Goal: Check status

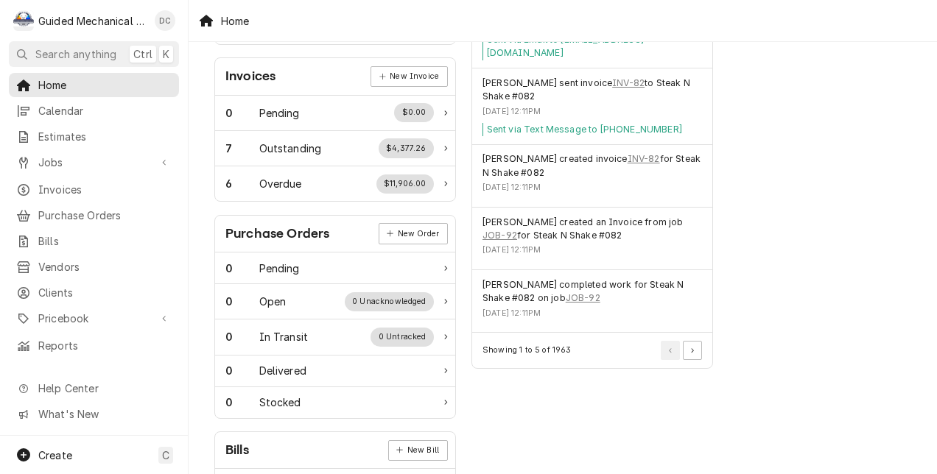
scroll to position [429, 0]
click at [695, 345] on button "Pagination Controls" at bounding box center [692, 348] width 19 height 19
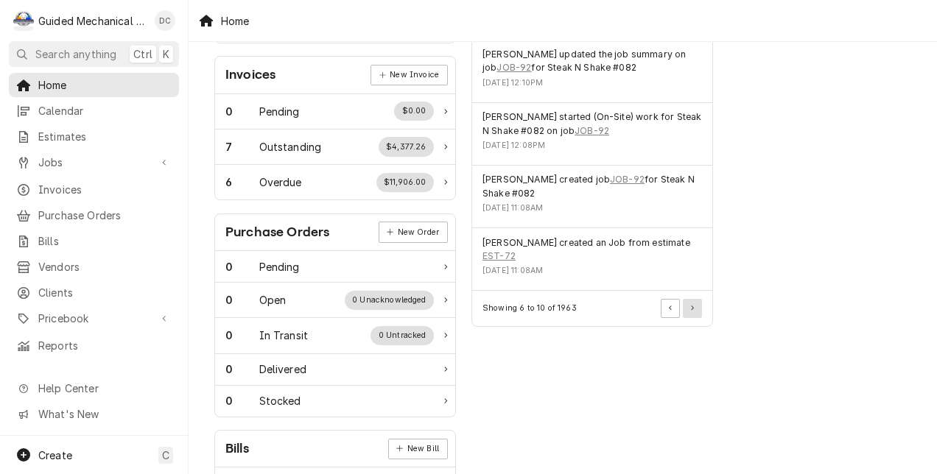
click at [691, 311] on button "Pagination Controls" at bounding box center [692, 308] width 19 height 19
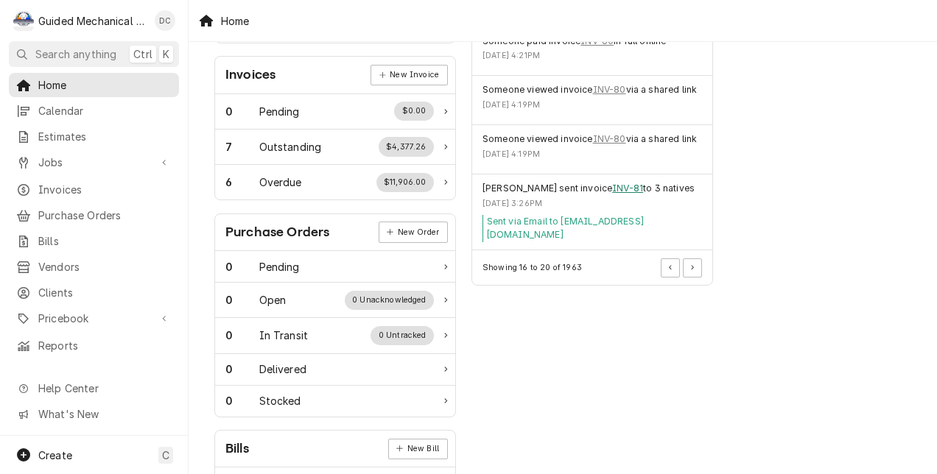
click at [620, 182] on link "INV-81" at bounding box center [627, 188] width 31 height 13
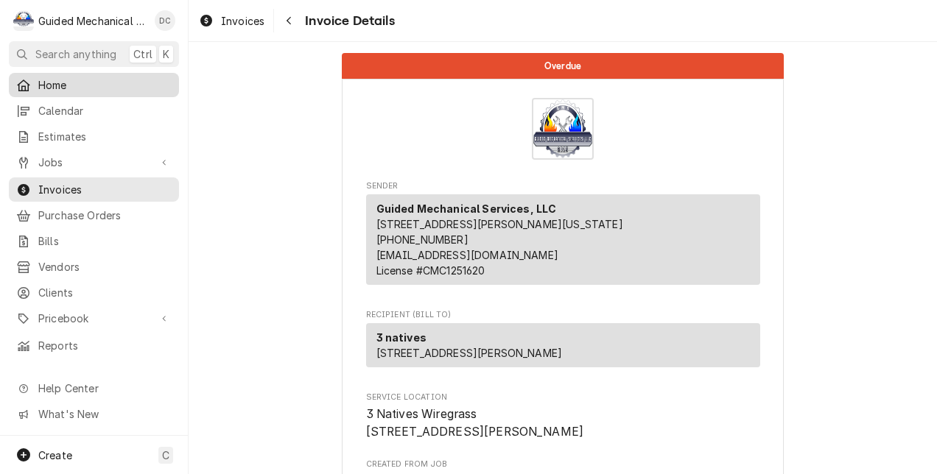
click at [70, 77] on span "Home" at bounding box center [104, 84] width 133 height 15
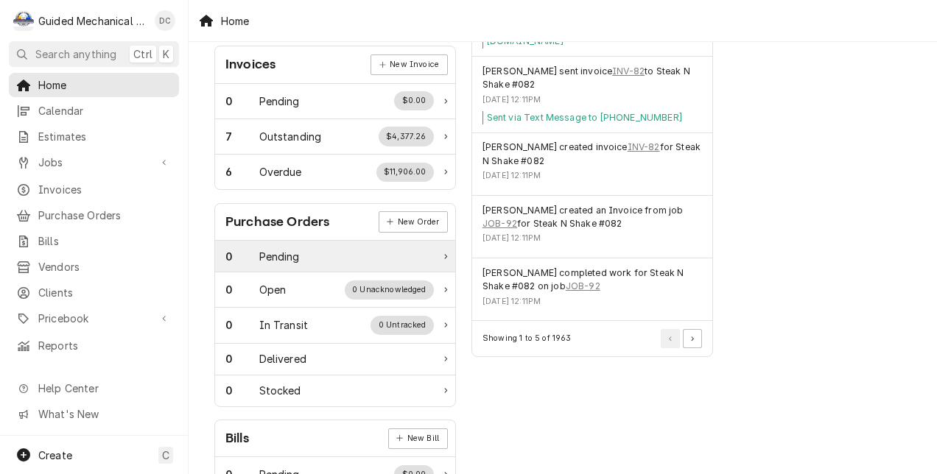
scroll to position [442, 0]
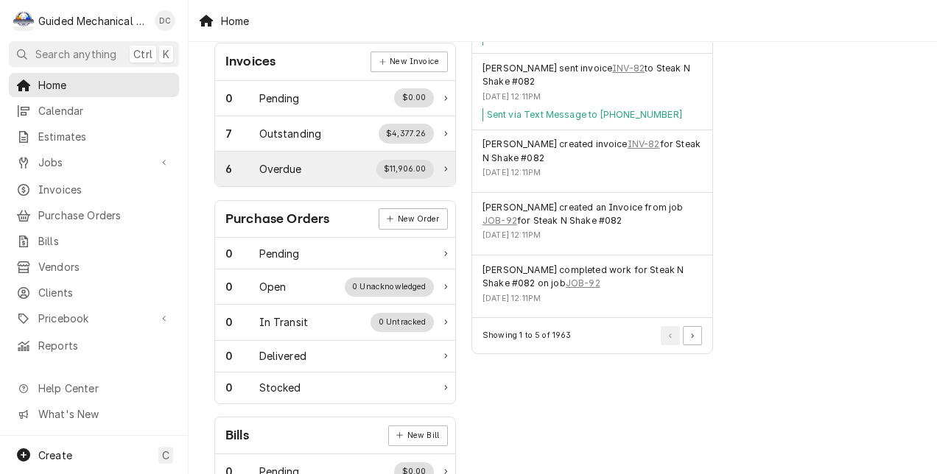
click at [298, 161] on div "Overdue" at bounding box center [280, 168] width 43 height 15
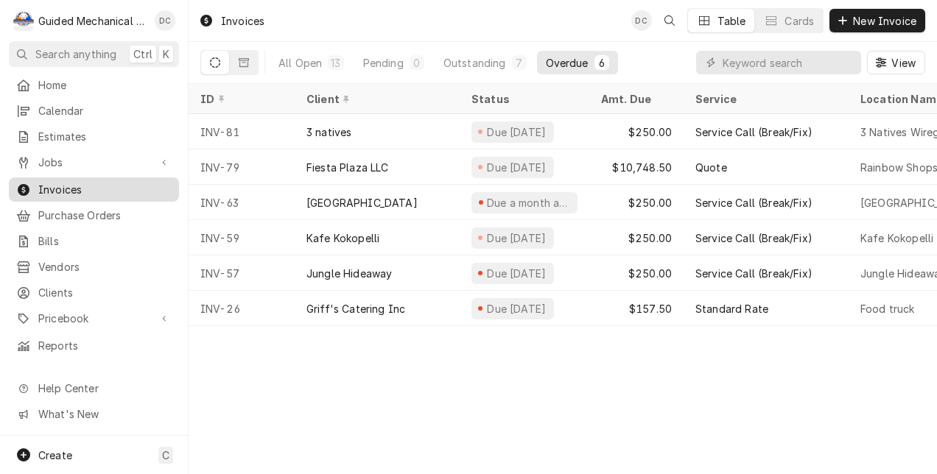
click at [88, 182] on span "Invoices" at bounding box center [104, 189] width 133 height 15
click at [106, 84] on span "Home" at bounding box center [104, 84] width 133 height 15
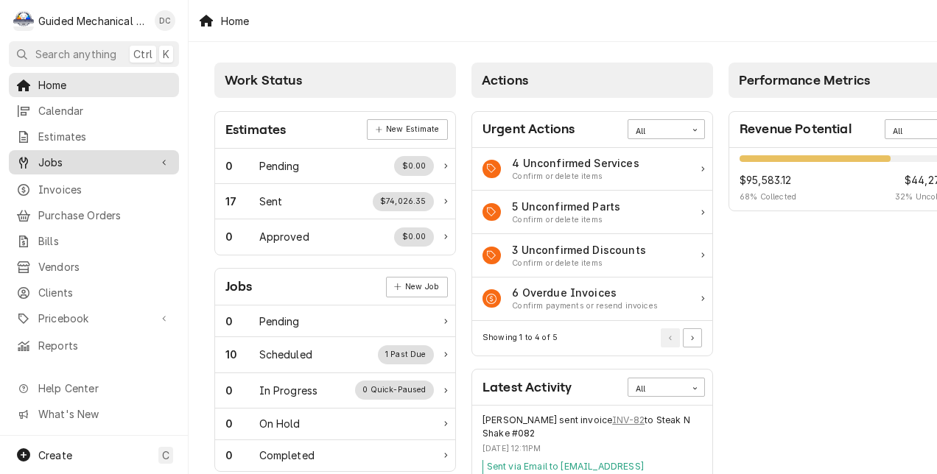
click at [99, 157] on span "Jobs" at bounding box center [93, 162] width 111 height 15
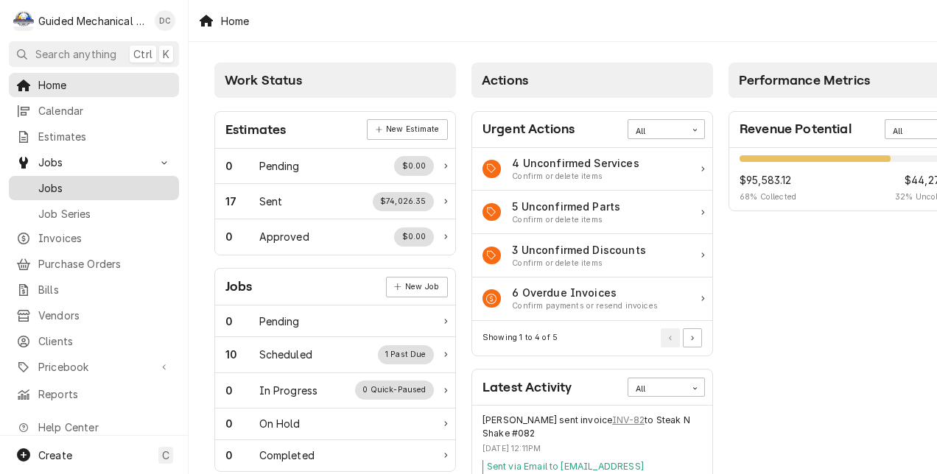
click at [47, 180] on span "Jobs" at bounding box center [104, 187] width 133 height 15
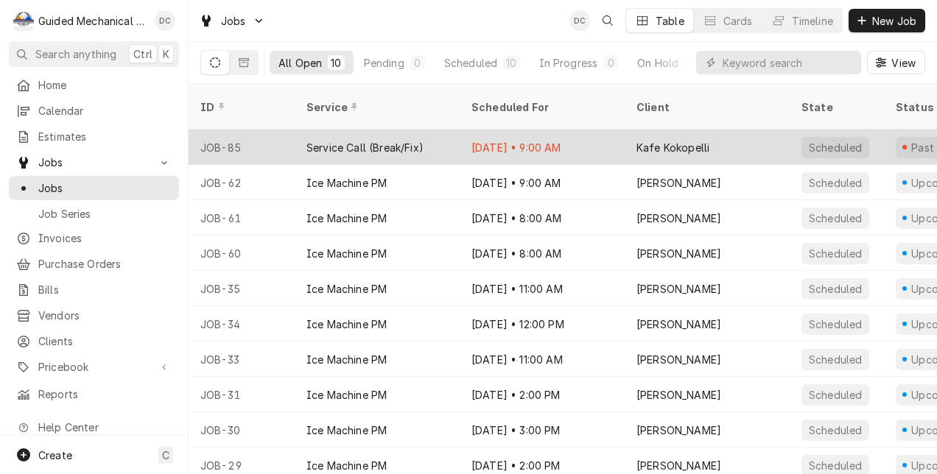
click at [585, 130] on div "Oct 2 • 9:00 AM" at bounding box center [542, 147] width 165 height 35
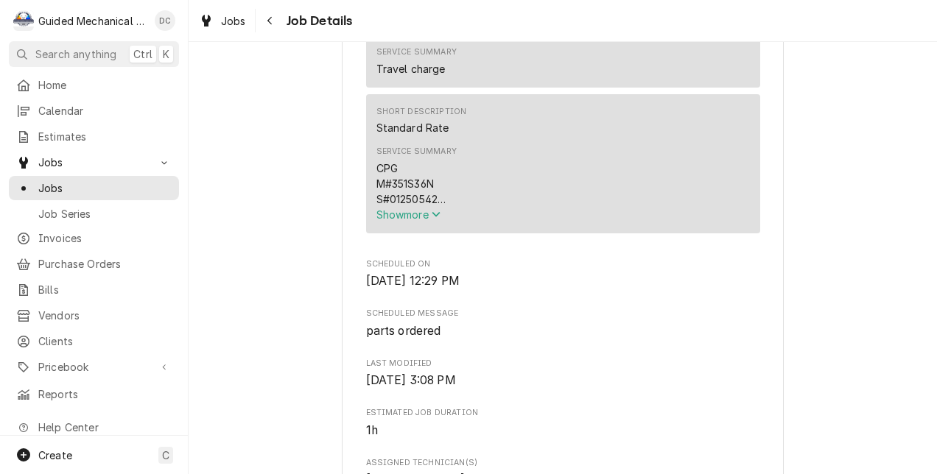
scroll to position [589, 0]
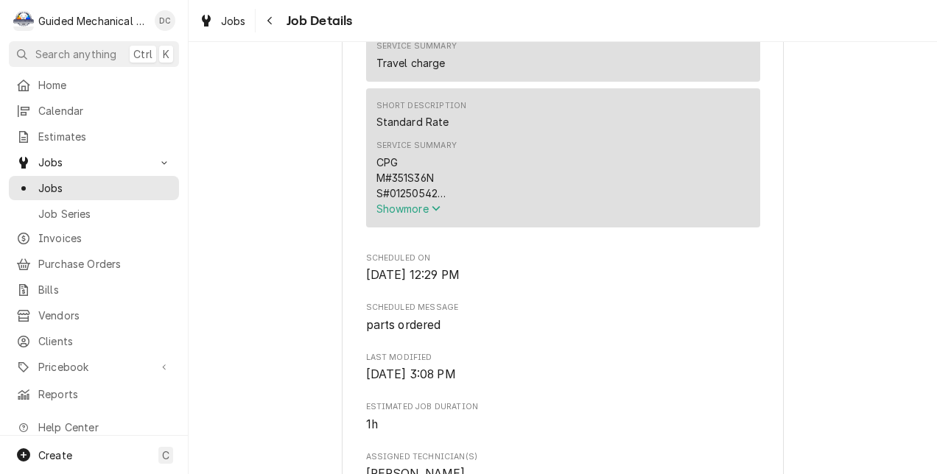
click at [622, 180] on div "CPG M#351S36N S#01250542 Checked system and found thermocouple failed. Thermoco…" at bounding box center [562, 178] width 373 height 46
click at [420, 215] on span "Show more" at bounding box center [408, 209] width 65 height 13
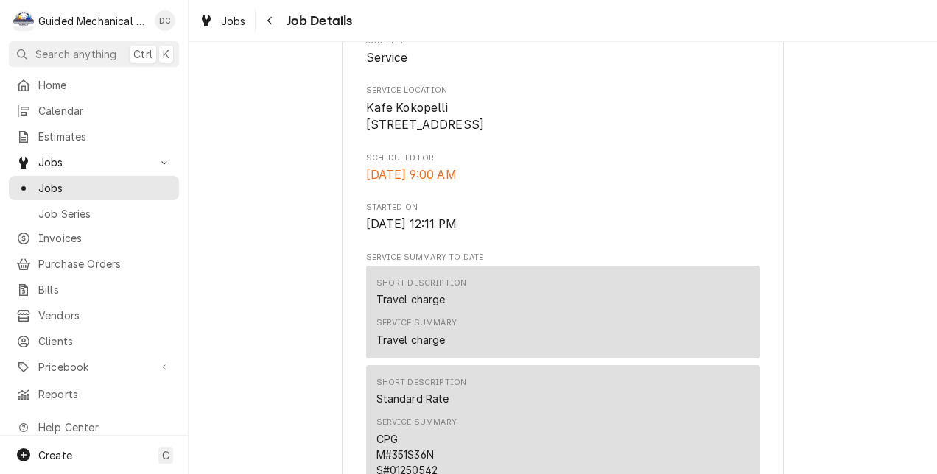
scroll to position [221, 0]
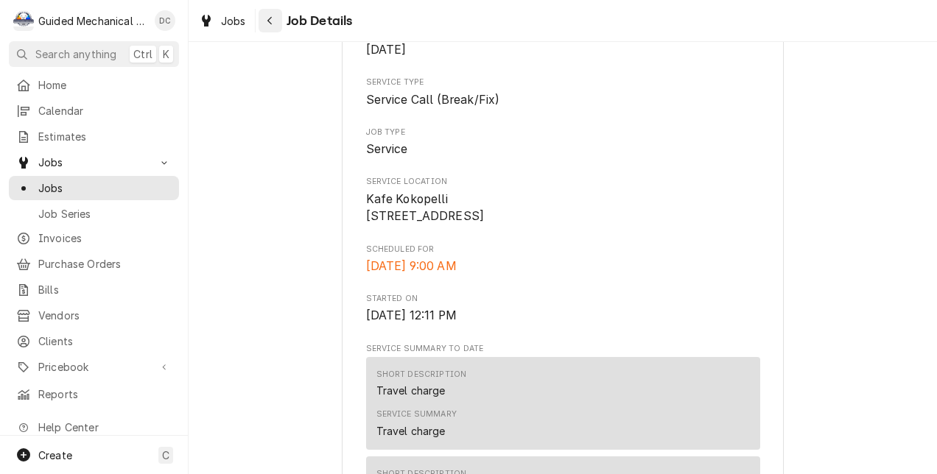
click at [271, 16] on icon "Navigate back" at bounding box center [270, 20] width 7 height 10
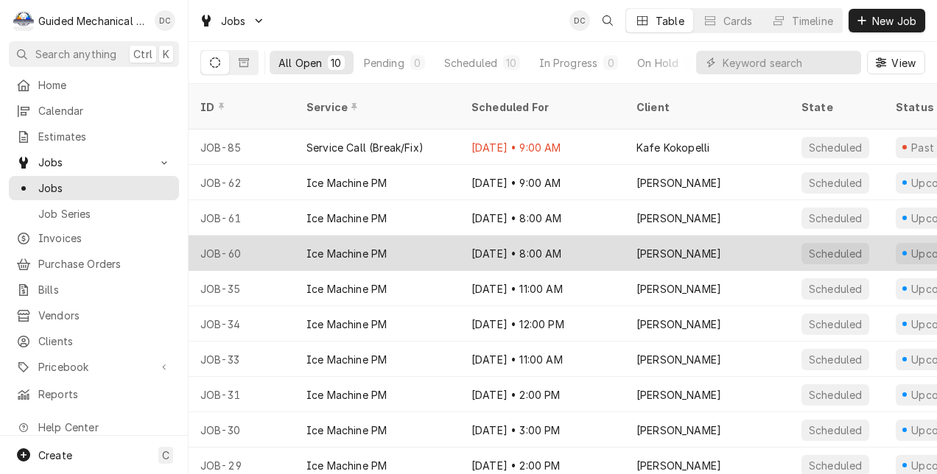
click at [595, 236] on div "Nov 3 • 8:00 AM" at bounding box center [542, 253] width 165 height 35
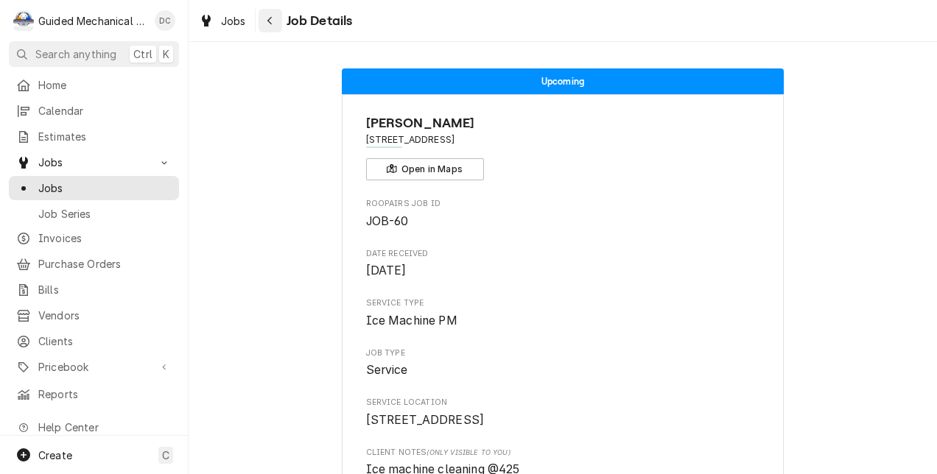
click at [267, 21] on icon "Navigate back" at bounding box center [270, 20] width 7 height 10
